Goal: Task Accomplishment & Management: Use online tool/utility

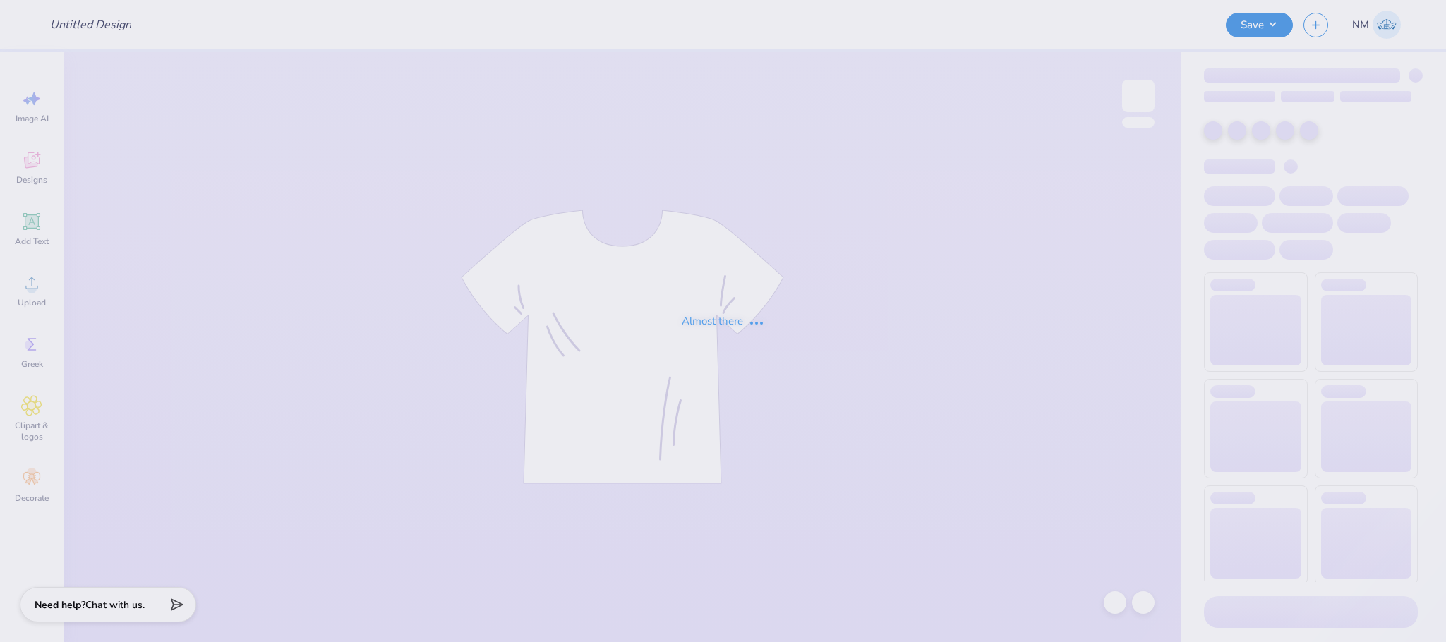
type input "[PERSON_NAME] : [US_STATE][GEOGRAPHIC_DATA]"
type input "144"
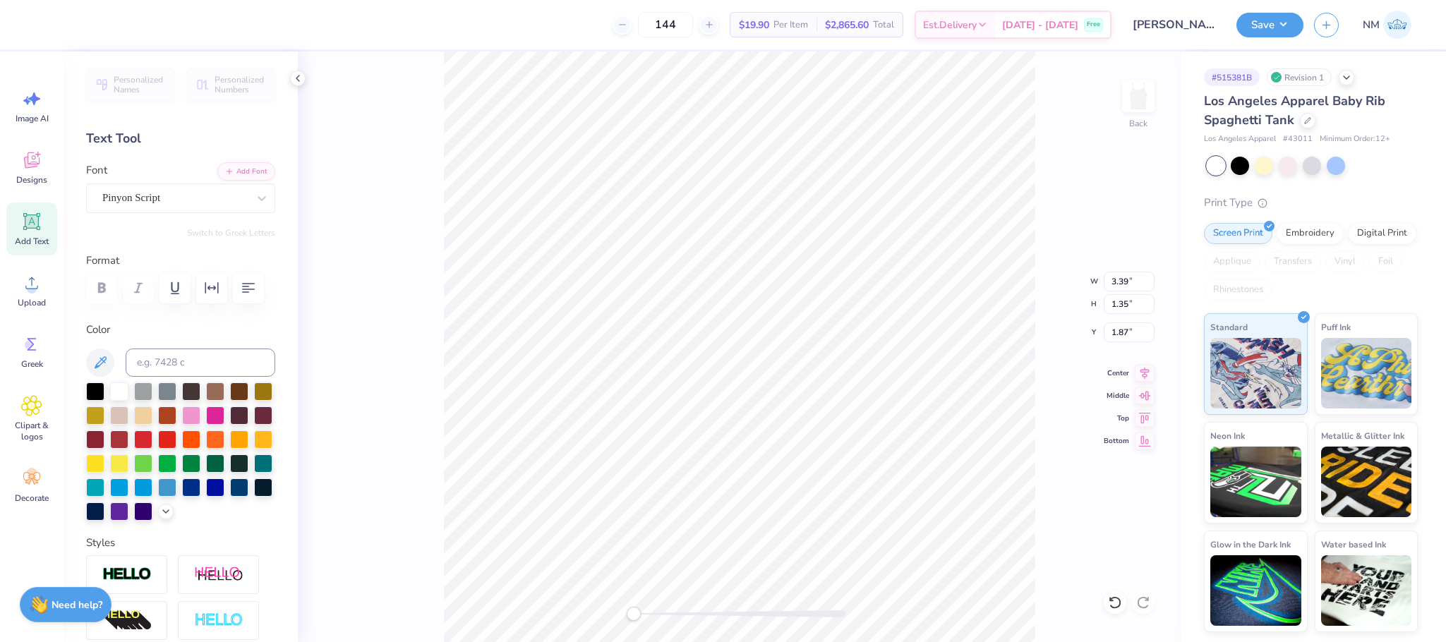
scroll to position [17, 5]
type textarea "Alpha Kappa Psi"
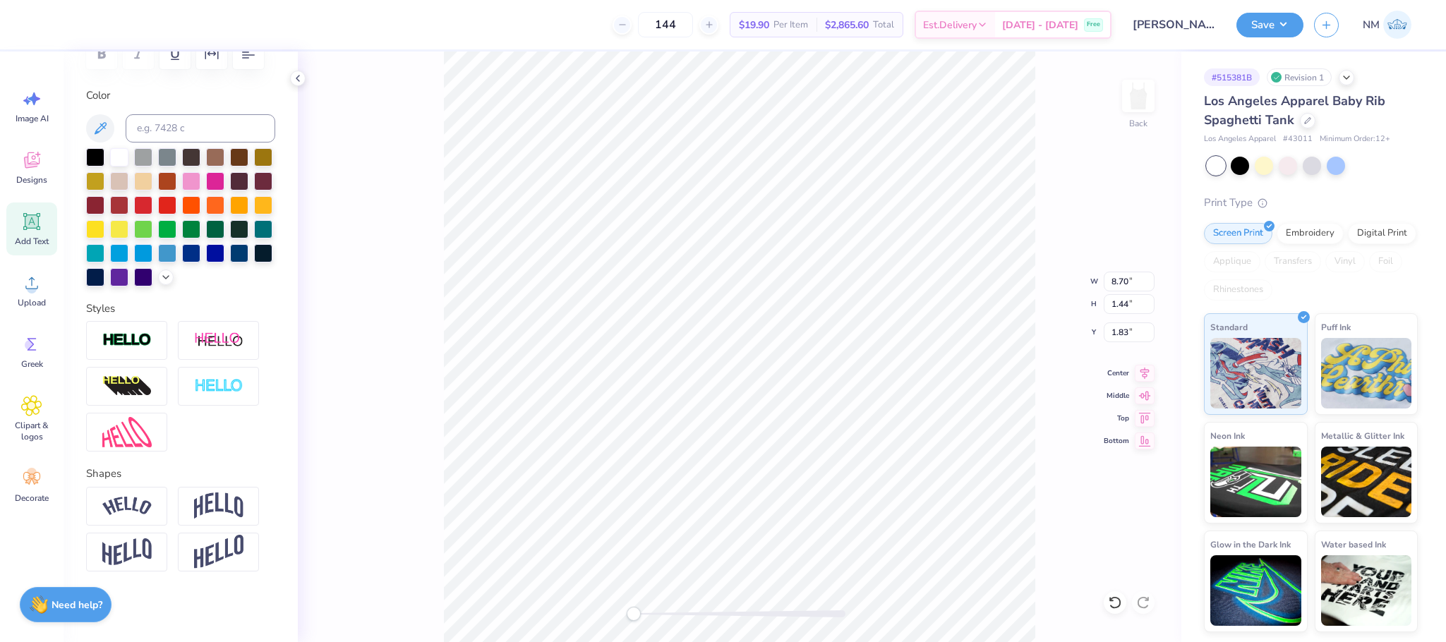
scroll to position [263, 0]
click at [212, 520] on img at bounding box center [218, 506] width 49 height 27
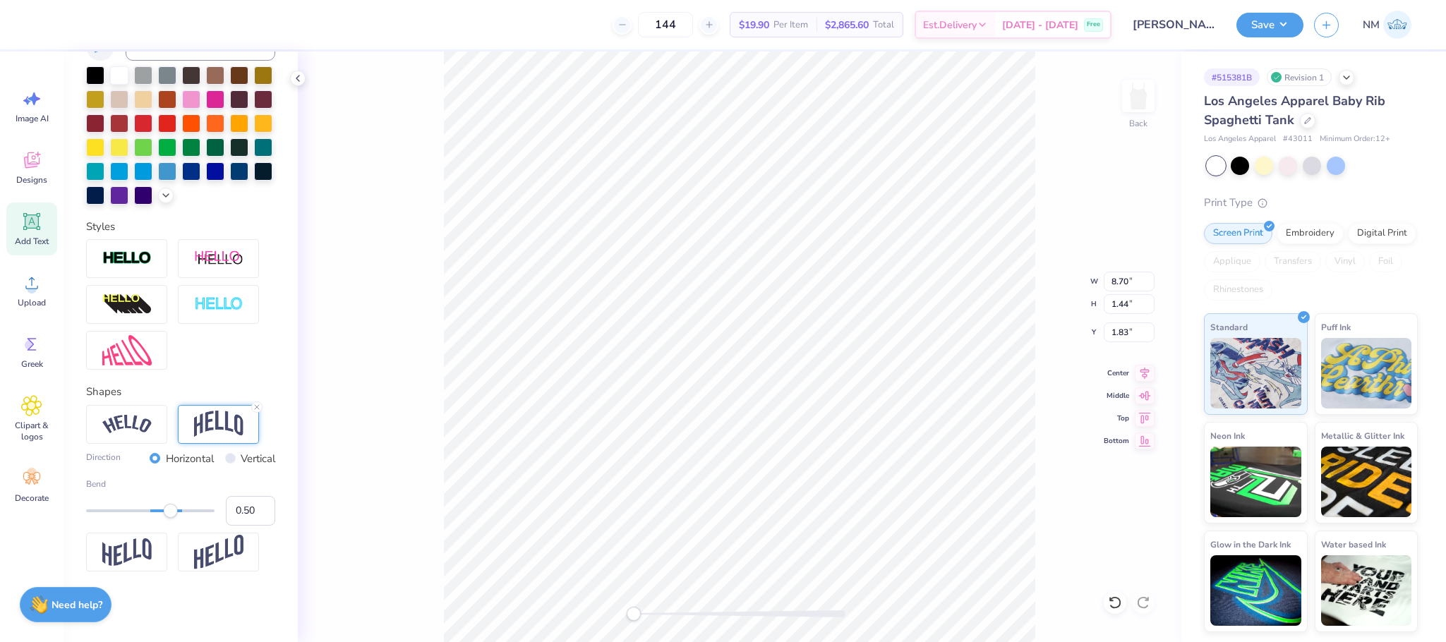
scroll to position [368, 0]
type input "0.37"
drag, startPoint x: 174, startPoint y: 526, endPoint x: 163, endPoint y: 527, distance: 11.4
click at [163, 518] on div at bounding box center [150, 511] width 128 height 14
type input "0.10"
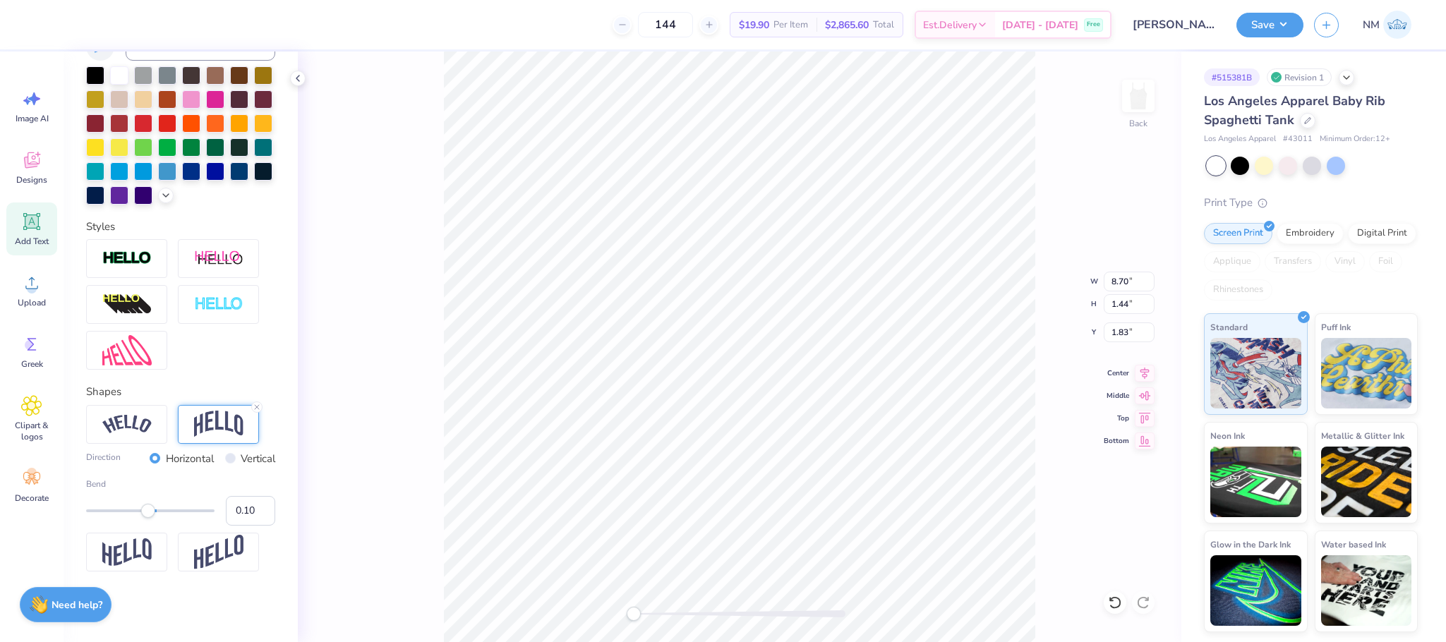
drag, startPoint x: 163, startPoint y: 522, endPoint x: 148, endPoint y: 522, distance: 14.8
click at [148, 518] on div "Accessibility label" at bounding box center [148, 511] width 14 height 14
type input "0.19"
click at [153, 518] on div "Accessibility label" at bounding box center [153, 511] width 14 height 14
type input "0.29"
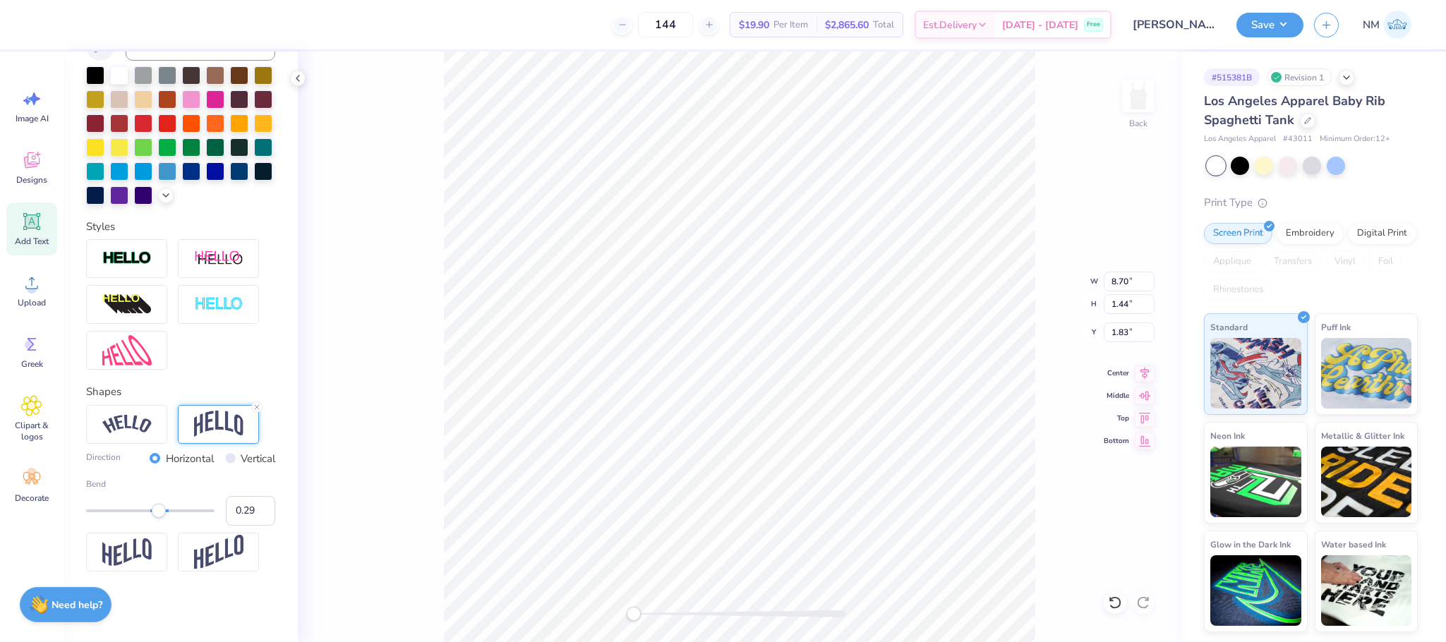
click at [159, 518] on div "Accessibility label" at bounding box center [159, 511] width 14 height 14
click at [159, 444] on div at bounding box center [126, 424] width 81 height 39
click at [204, 428] on img at bounding box center [218, 424] width 49 height 27
click at [256, 409] on line at bounding box center [257, 407] width 4 height 4
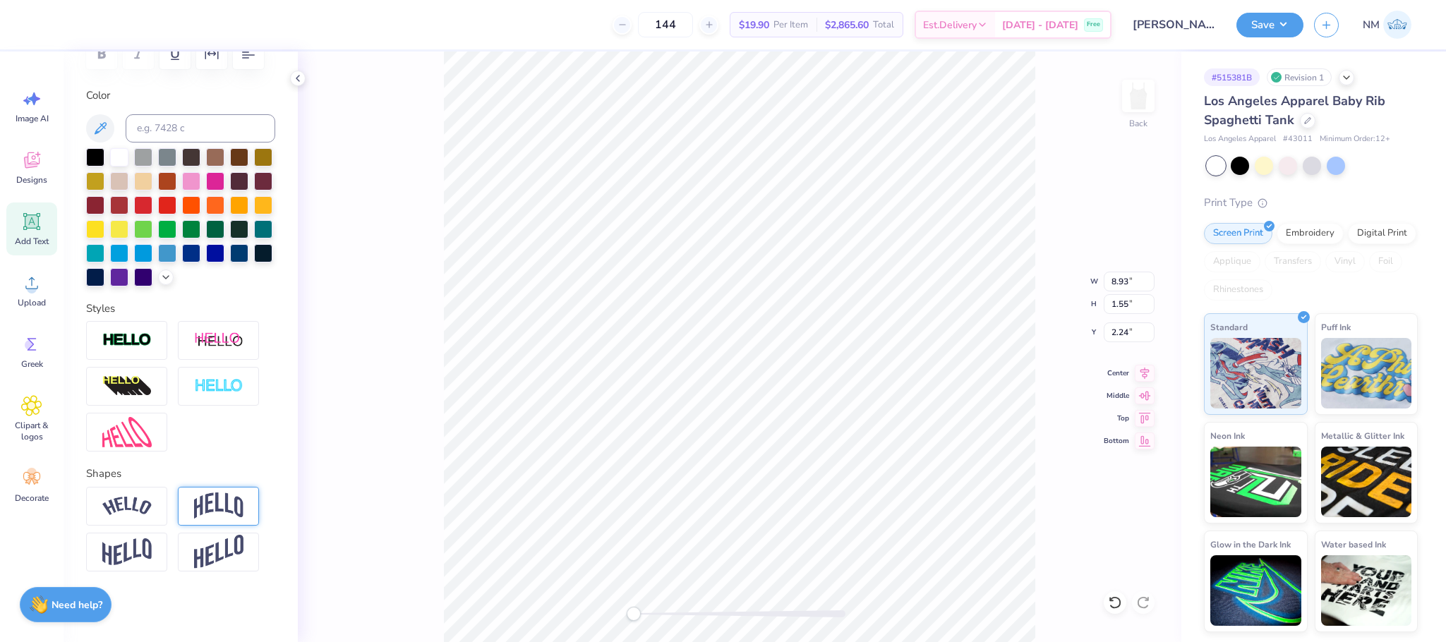
scroll to position [295, 0]
click at [140, 502] on img at bounding box center [126, 506] width 49 height 19
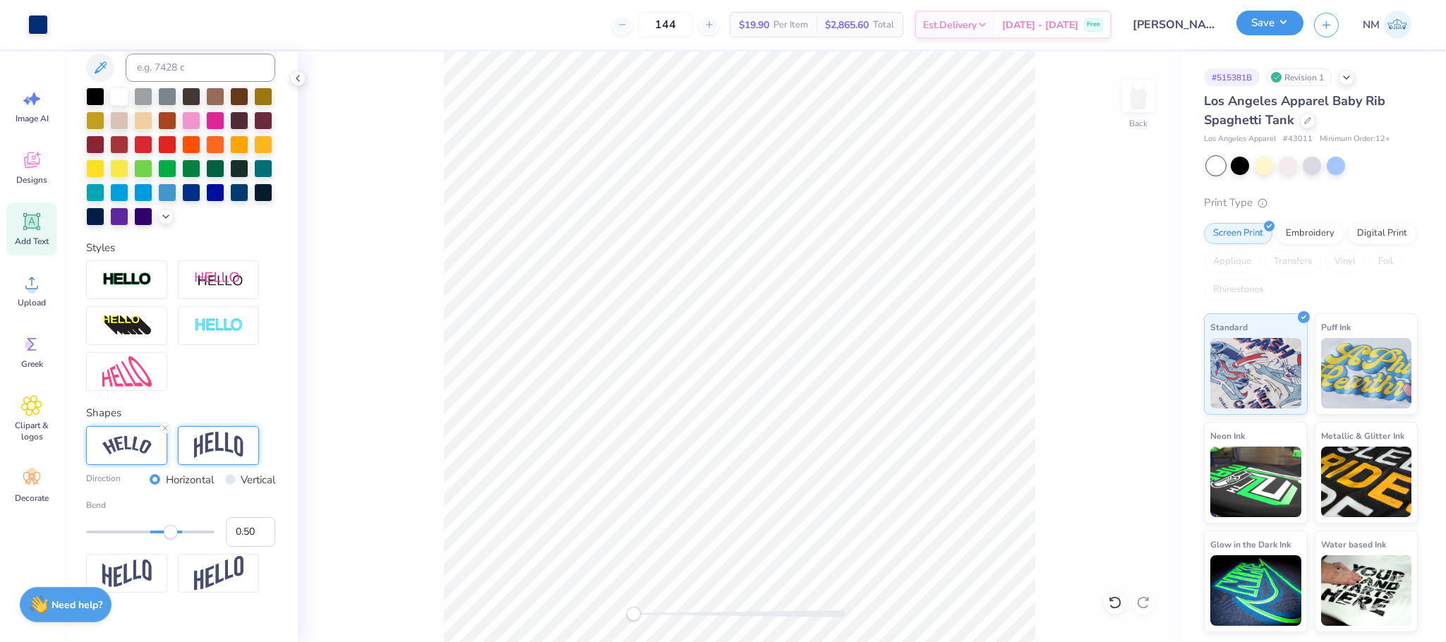
click at [1295, 13] on button "Save" at bounding box center [1270, 23] width 67 height 25
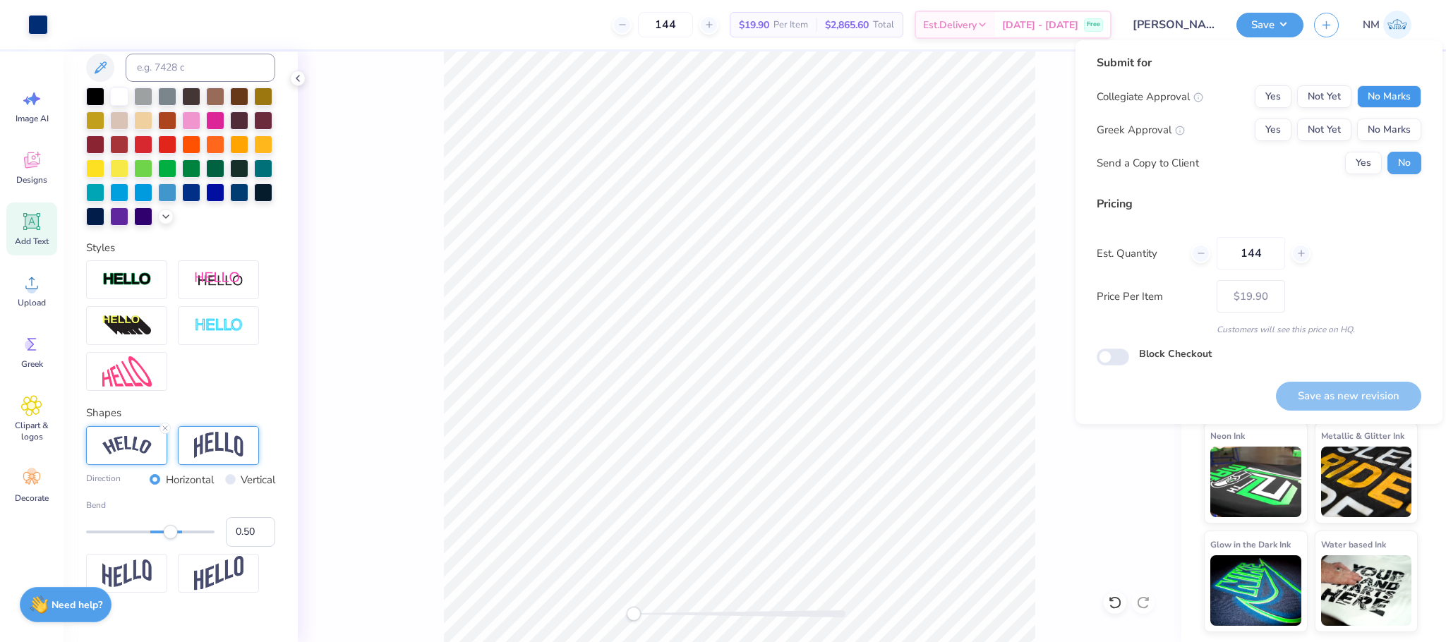
click at [1383, 94] on button "No Marks" at bounding box center [1389, 96] width 64 height 23
click at [1263, 128] on button "Yes" at bounding box center [1273, 130] width 37 height 23
click at [1367, 166] on button "Yes" at bounding box center [1363, 163] width 37 height 23
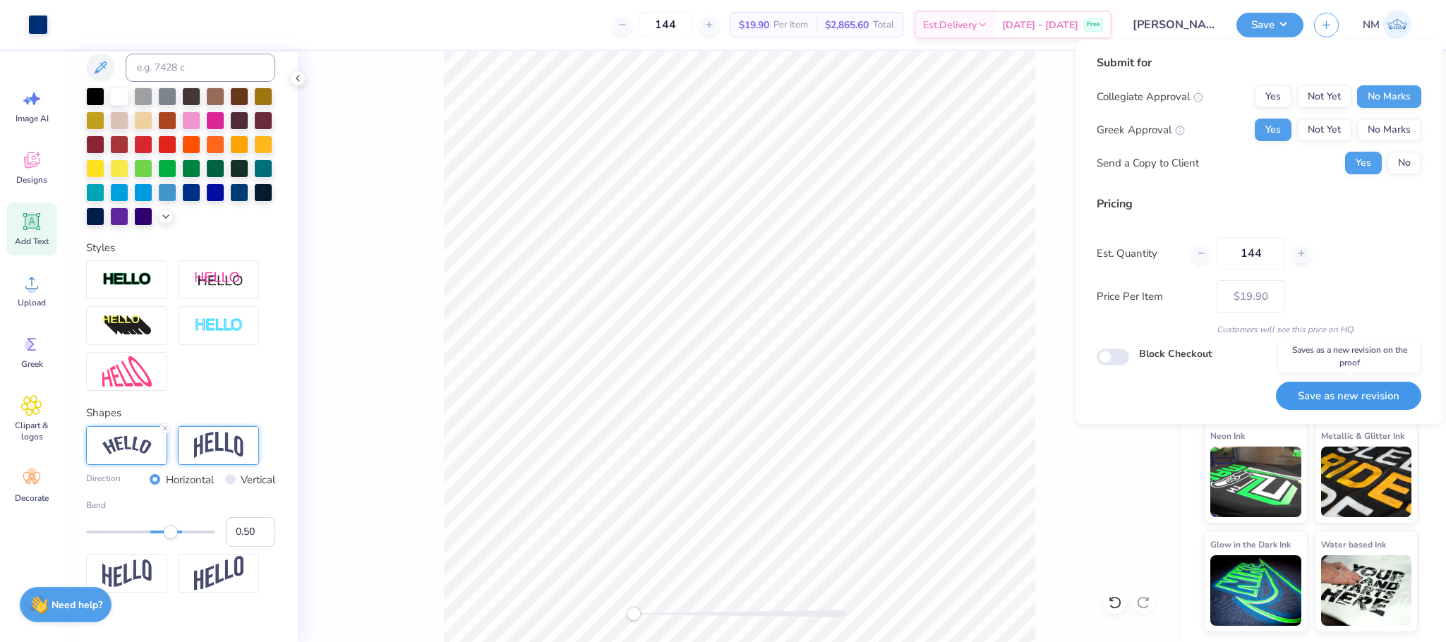
click at [1359, 394] on button "Save as new revision" at bounding box center [1348, 396] width 145 height 29
type input "$19.90"
